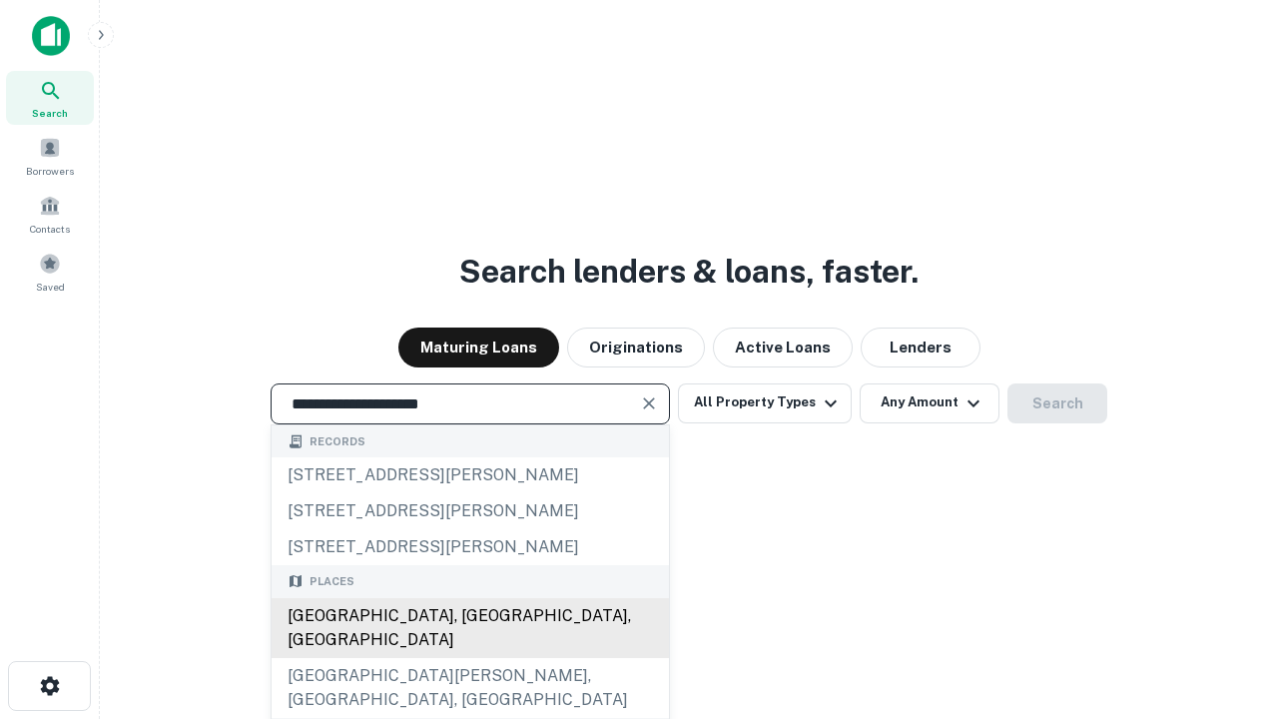
click at [469, 658] on div "[GEOGRAPHIC_DATA], [GEOGRAPHIC_DATA], [GEOGRAPHIC_DATA]" at bounding box center [470, 628] width 397 height 60
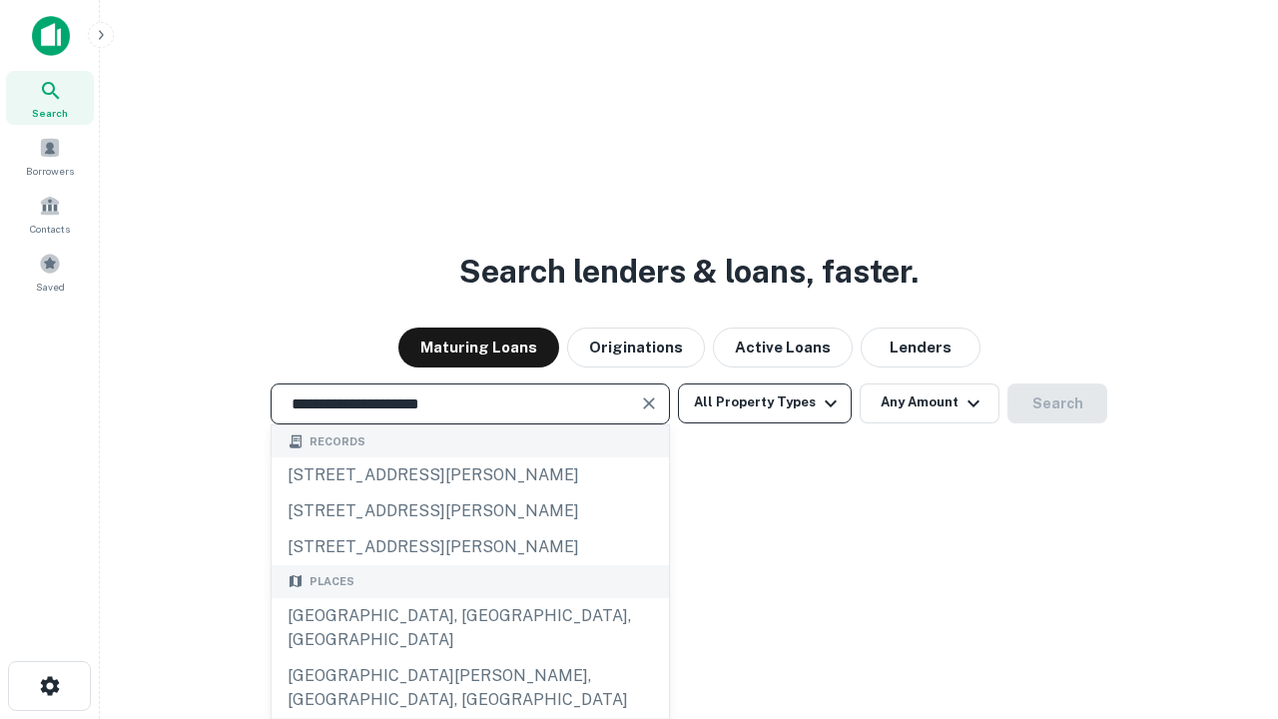
click at [765, 402] on button "All Property Types" at bounding box center [765, 403] width 174 height 40
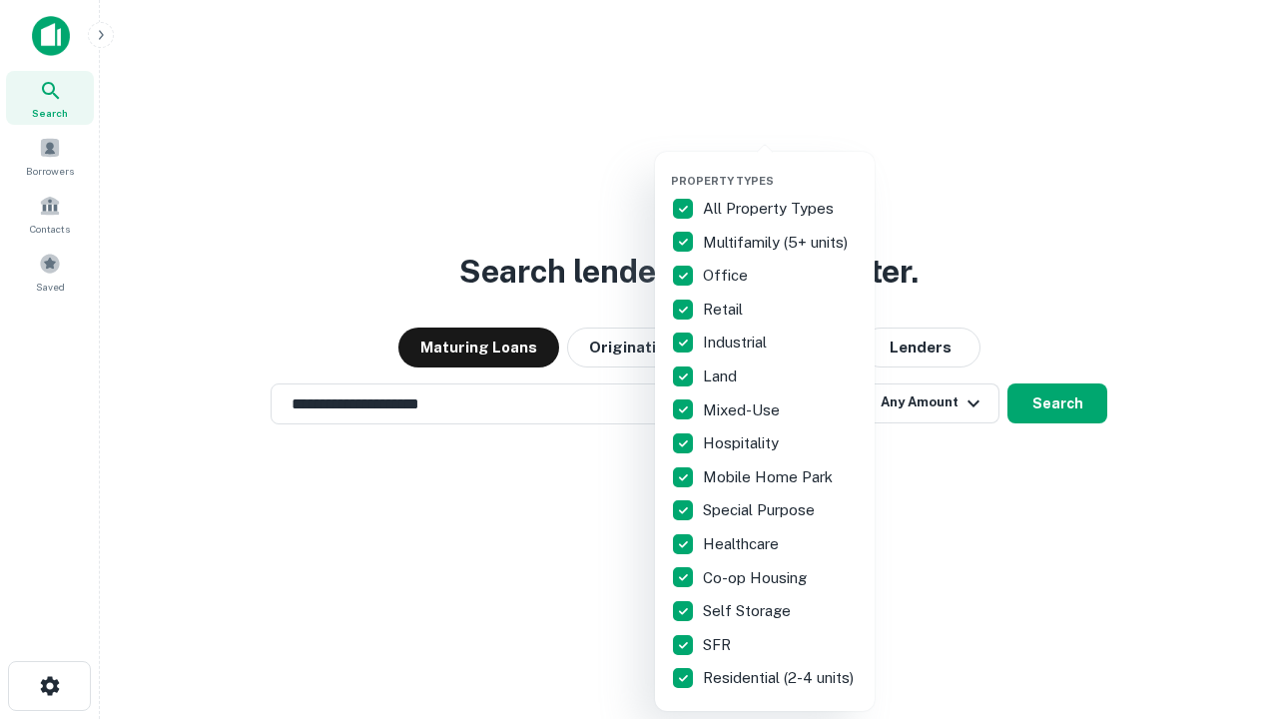
type input "**********"
click at [781, 168] on button "button" at bounding box center [781, 168] width 220 height 1
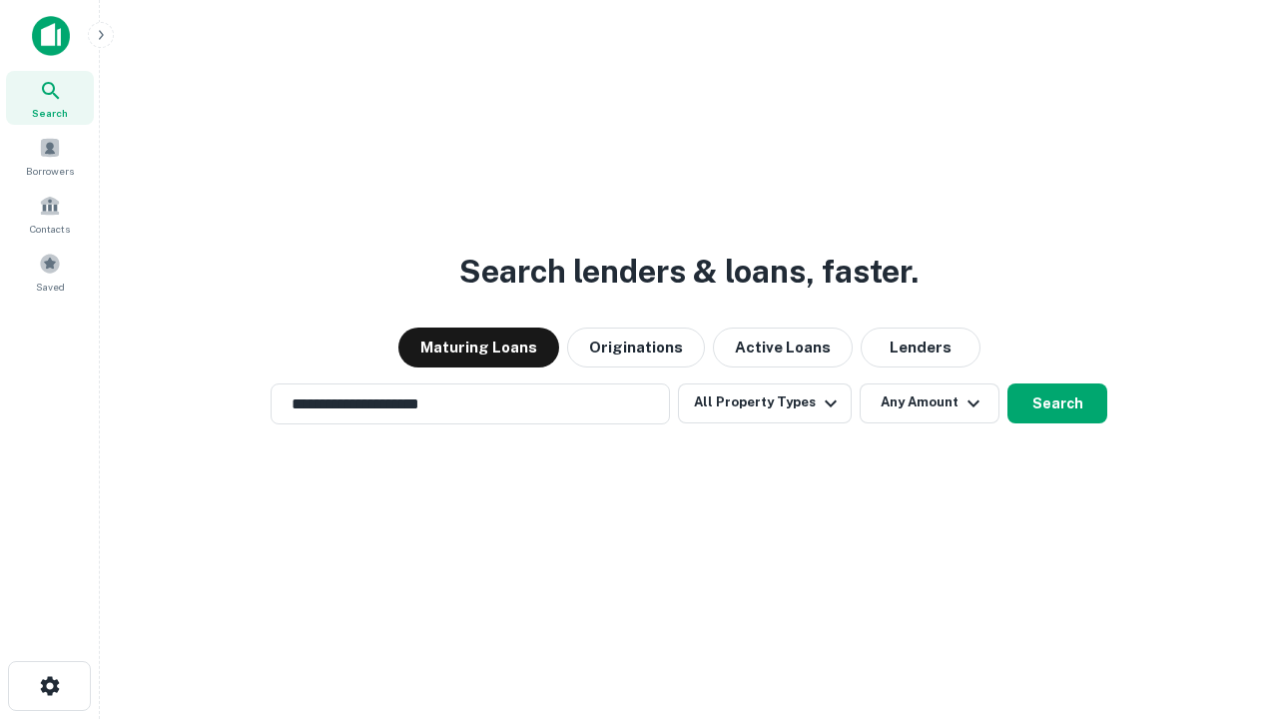
scroll to position [31, 0]
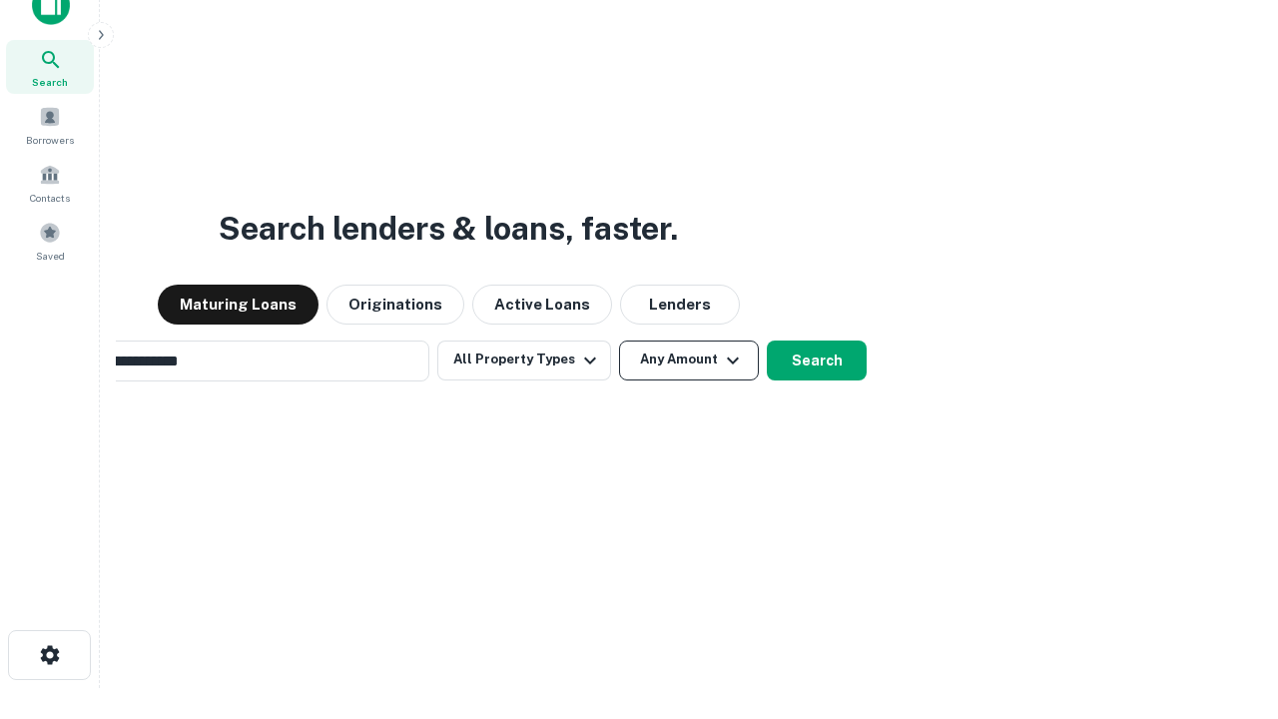
click at [619, 340] on button "Any Amount" at bounding box center [689, 360] width 140 height 40
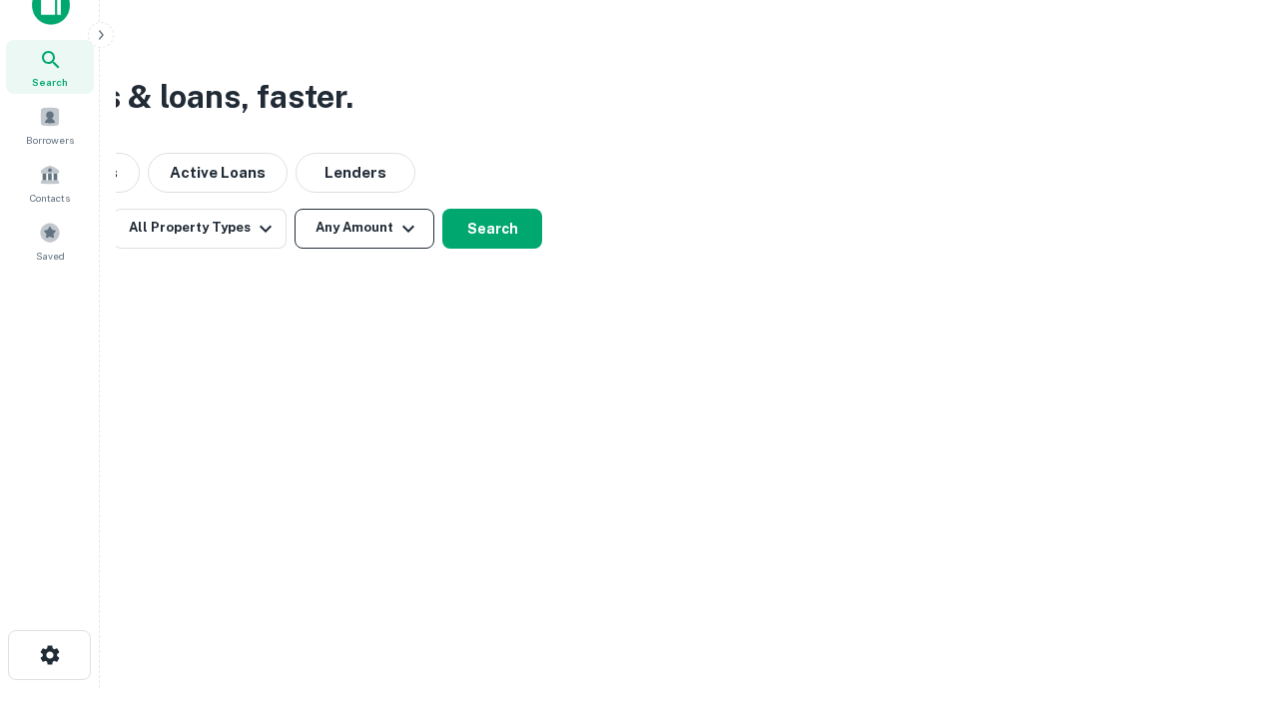
scroll to position [32, 0]
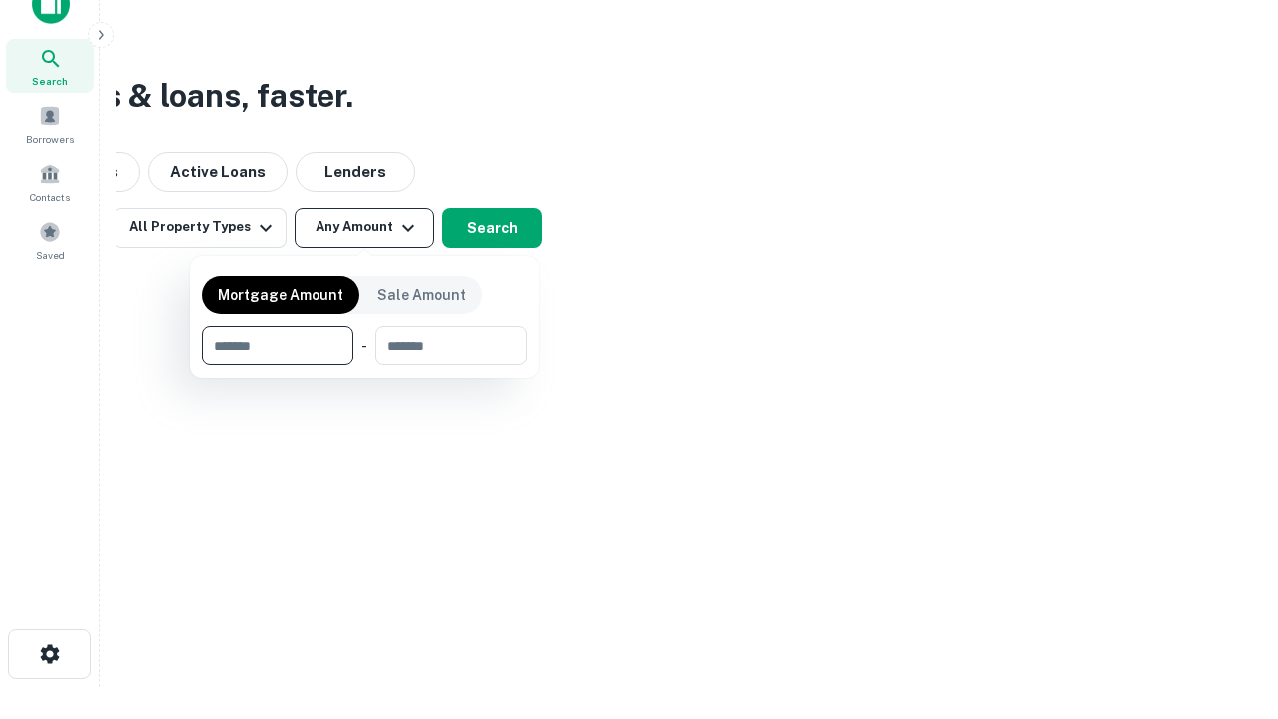
type input "*******"
click at [364, 365] on button "button" at bounding box center [364, 365] width 325 height 1
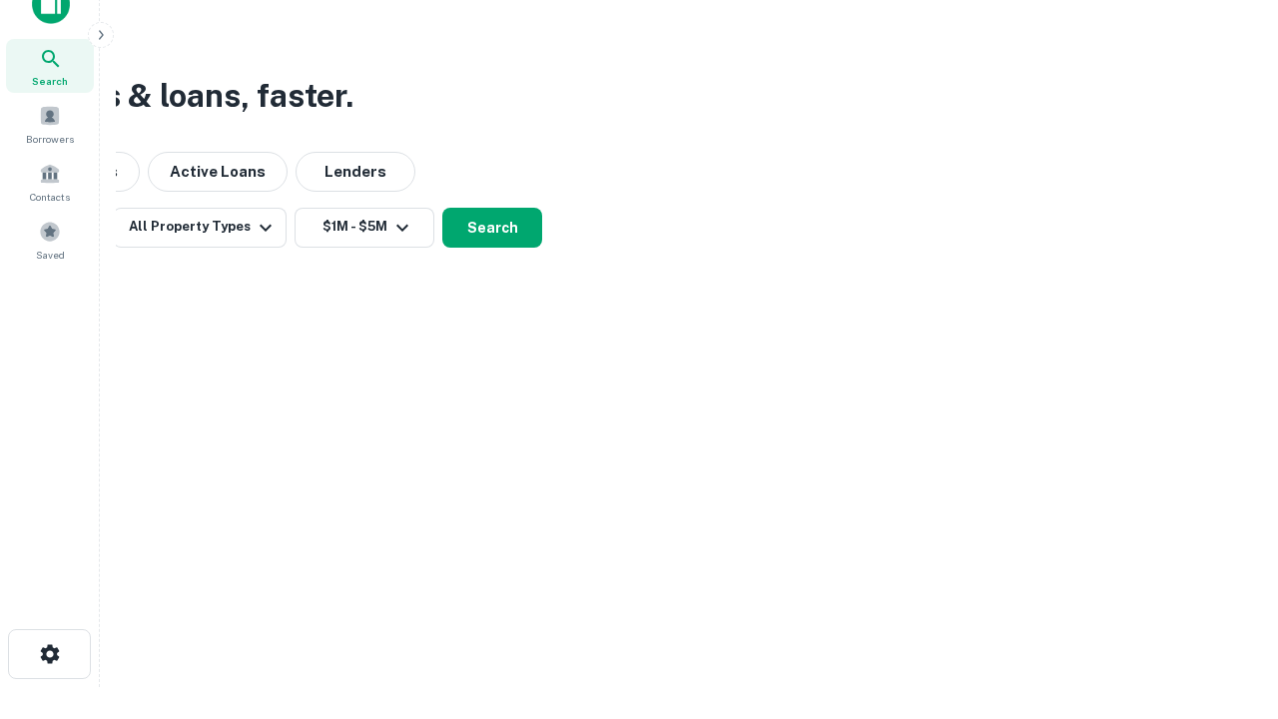
scroll to position [31, 0]
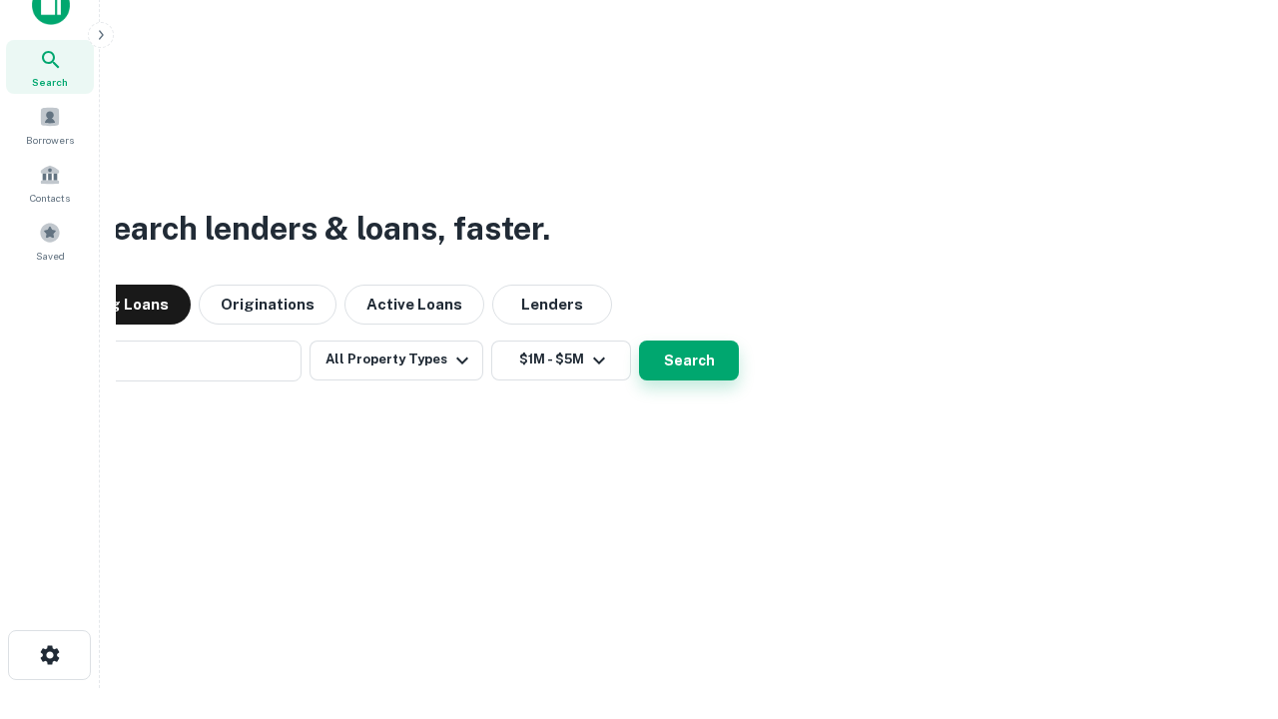
click at [639, 340] on button "Search" at bounding box center [689, 360] width 100 height 40
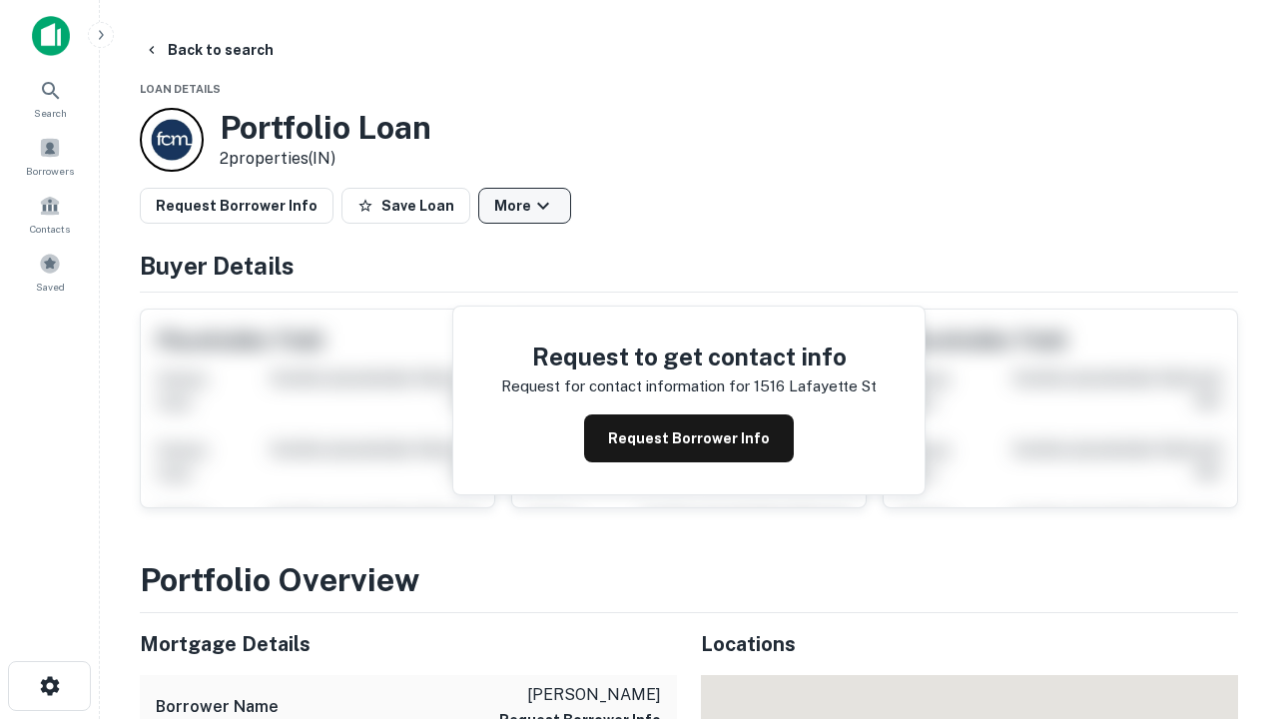
click at [524, 206] on button "More" at bounding box center [524, 206] width 93 height 36
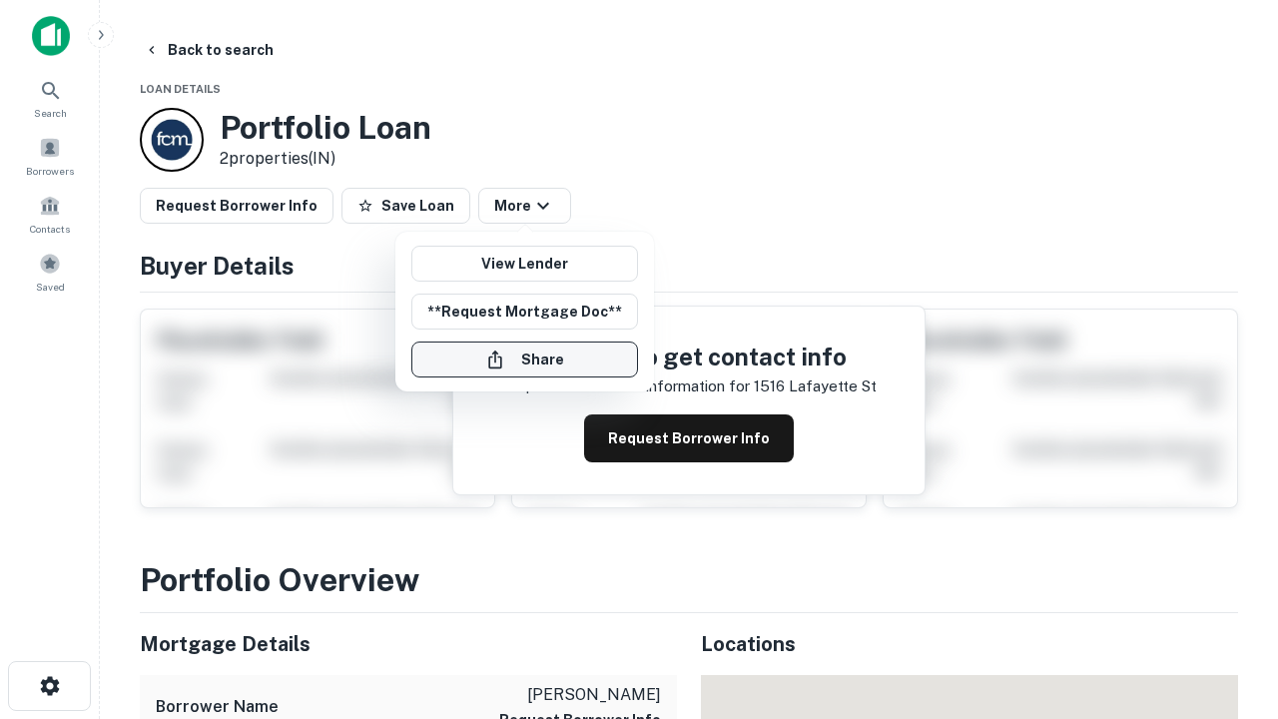
click at [524, 359] on button "Share" at bounding box center [524, 359] width 227 height 36
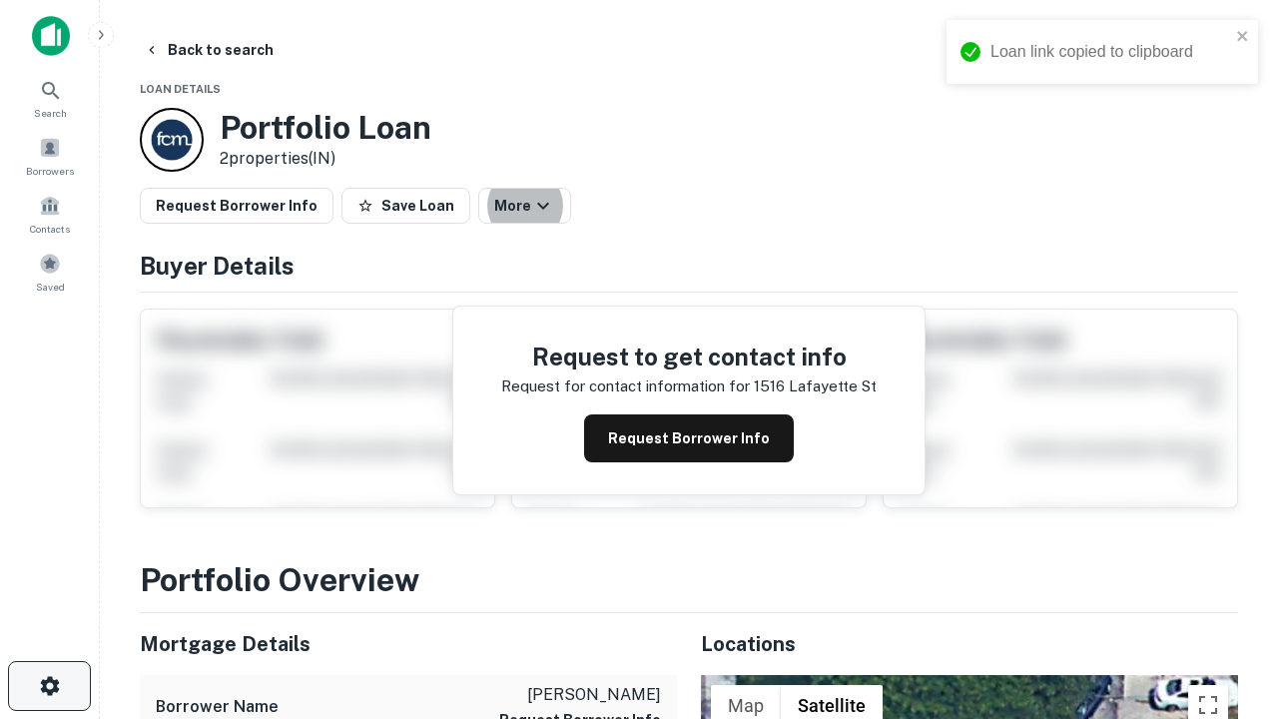
click at [49, 686] on icon "button" at bounding box center [50, 686] width 24 height 24
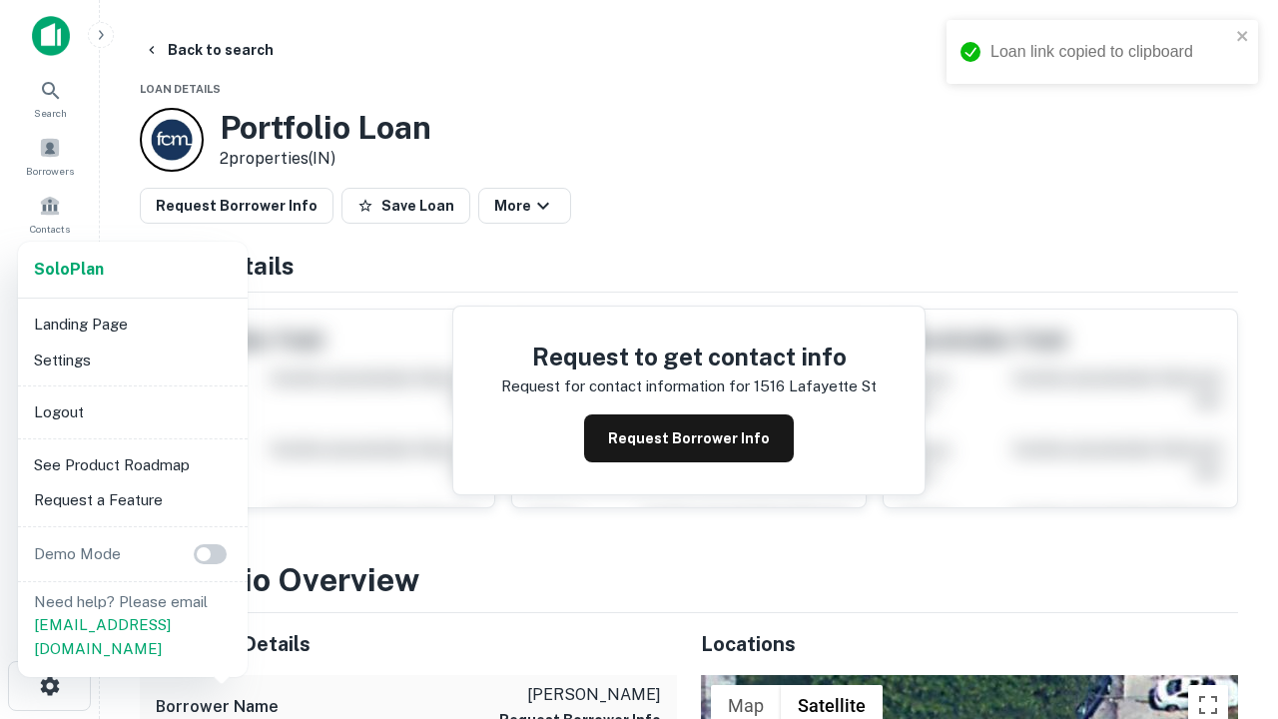
click at [132, 411] on li "Logout" at bounding box center [133, 412] width 214 height 36
